Goal: Navigation & Orientation: Find specific page/section

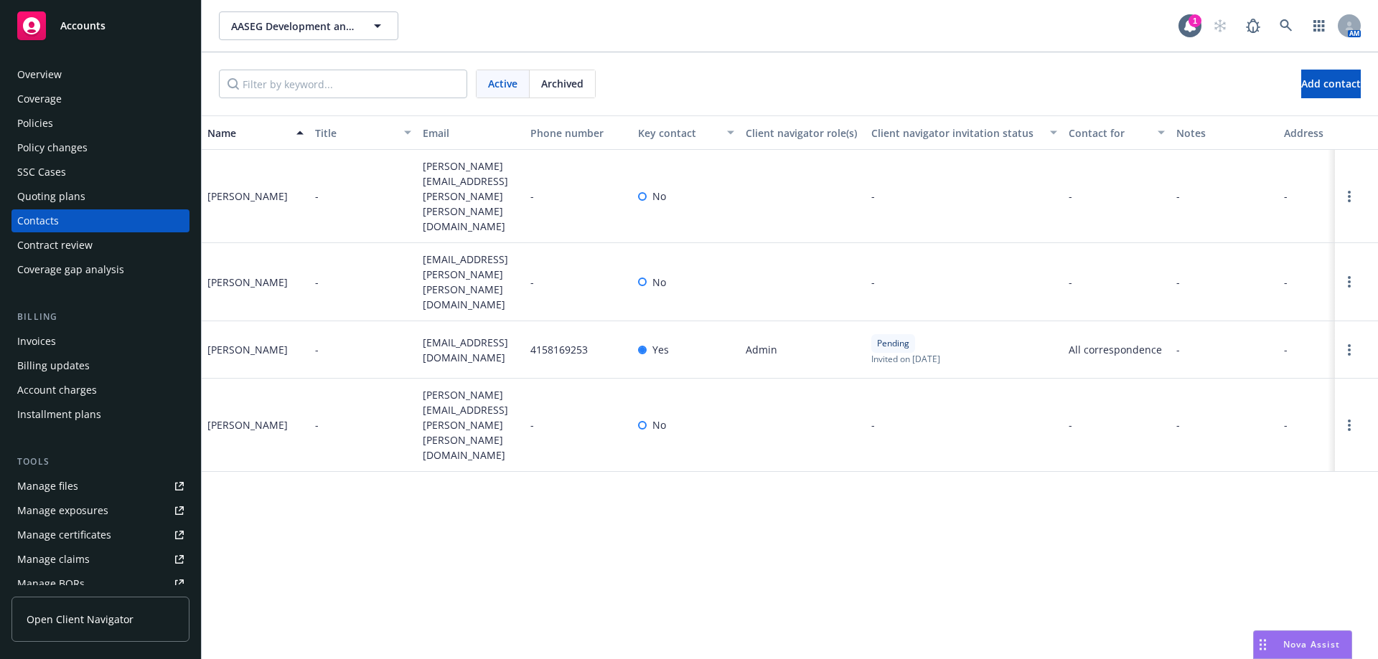
click at [15, 47] on div "Overview Coverage Policies Policy changes SSC Cases Quoting plans Contacts Cont…" at bounding box center [100, 352] width 201 height 613
